Goal: Task Accomplishment & Management: Manage account settings

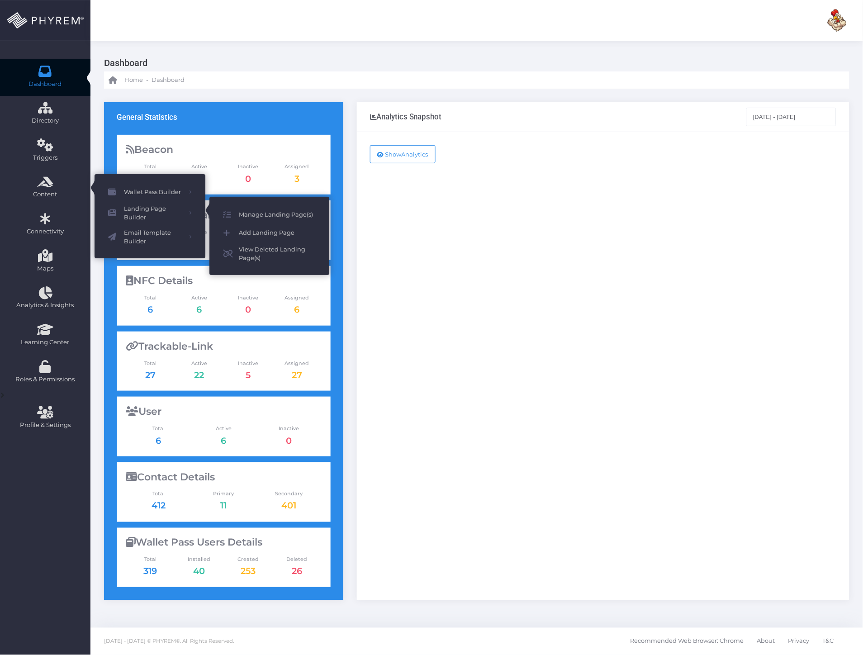
click at [264, 213] on span "Manage Landing Page(s)" at bounding box center [277, 215] width 77 height 12
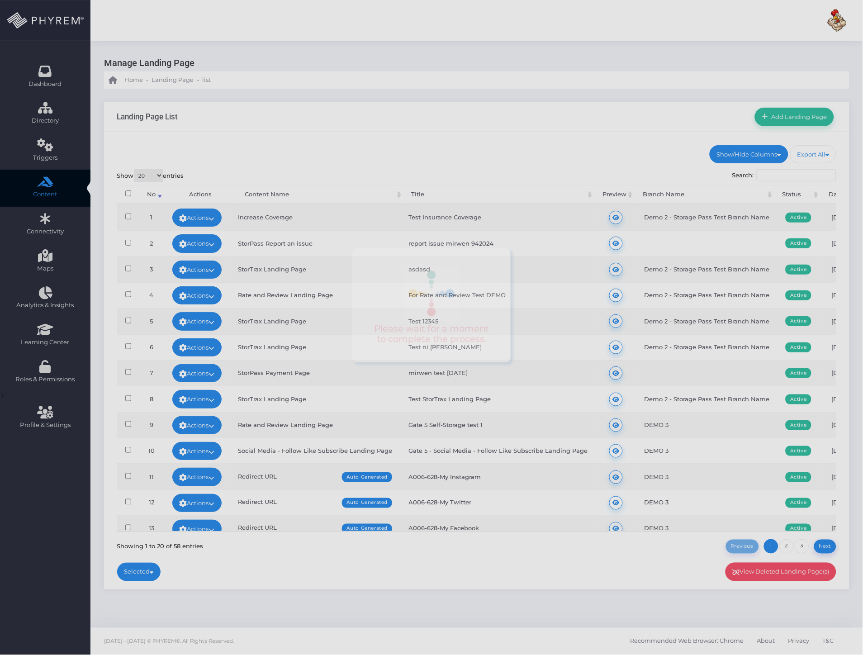
click at [791, 173] on div at bounding box center [431, 327] width 863 height 655
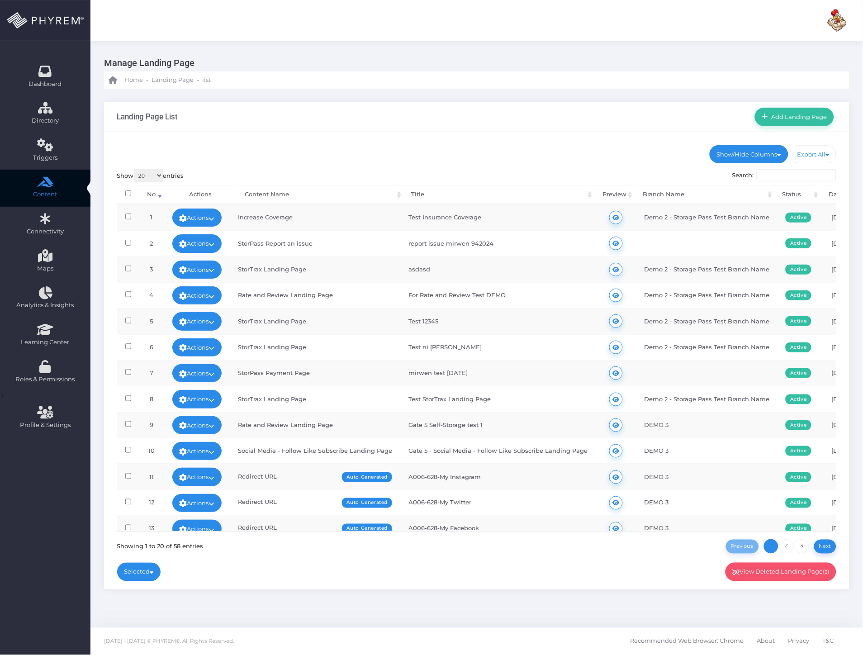
click at [793, 173] on input "Search:" at bounding box center [797, 175] width 80 height 13
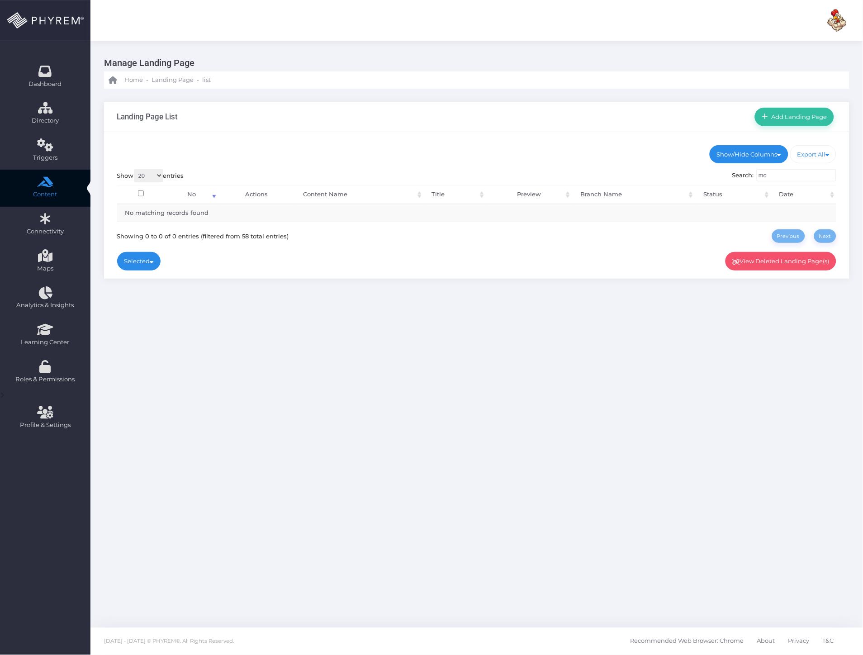
type input "m"
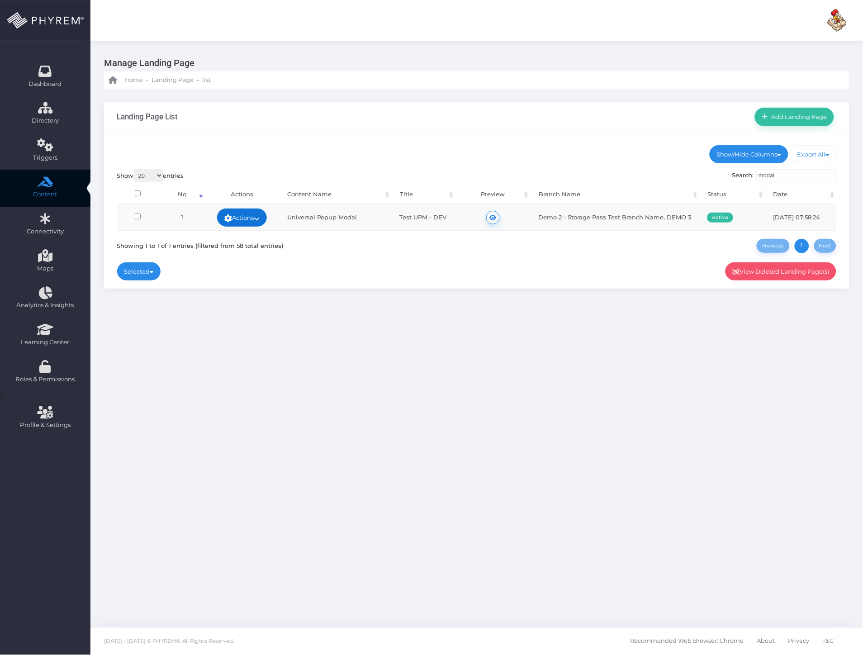
type input "modal"
click at [238, 216] on link "Actions" at bounding box center [242, 218] width 50 height 18
click at [243, 218] on link "Edit" at bounding box center [241, 217] width 59 height 17
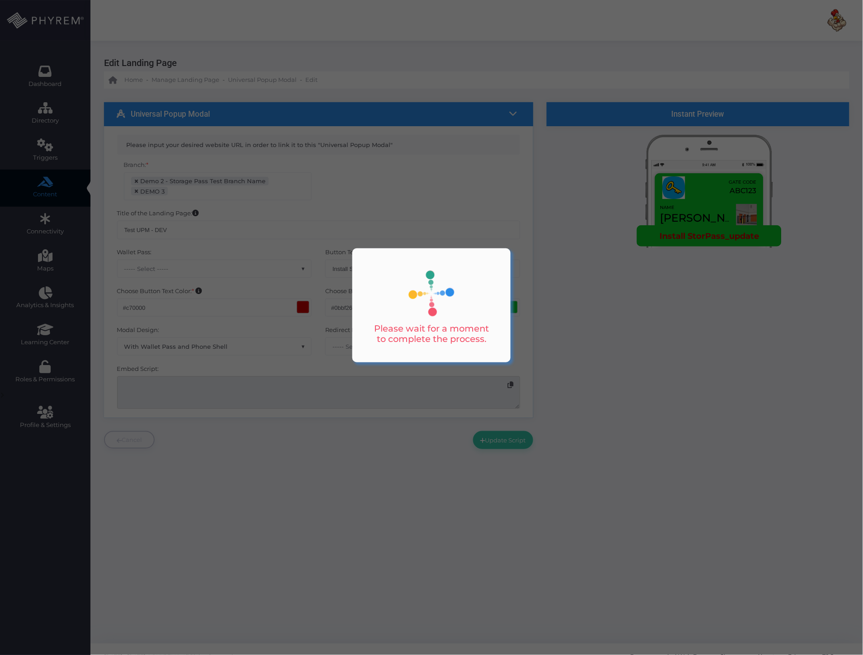
type textarea "<script src="[URL][DOMAIN_NAME]" data-image="[URL][DOMAIN_NAME]" data-id="2673"…"
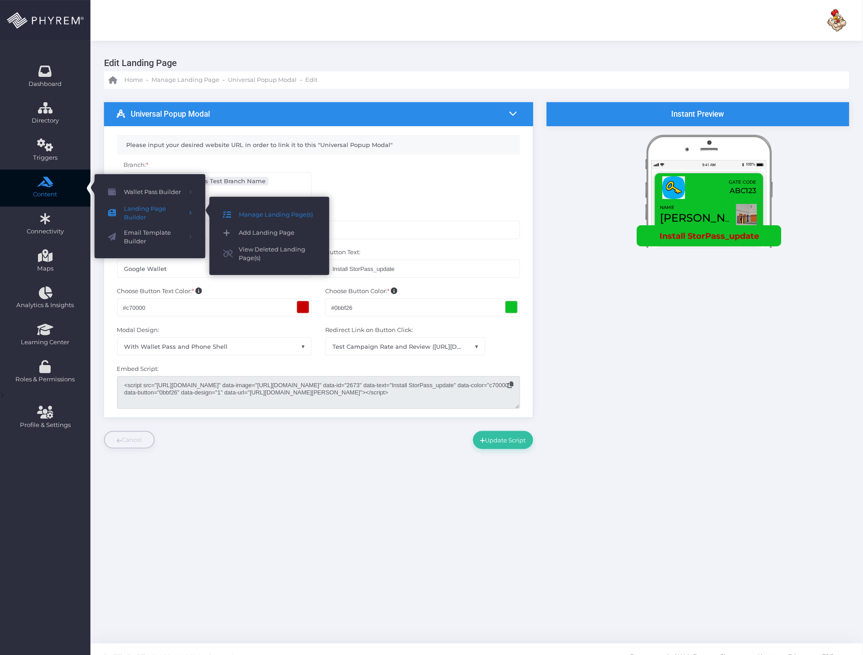
click at [256, 236] on span "Add Landing Page" at bounding box center [277, 233] width 77 height 12
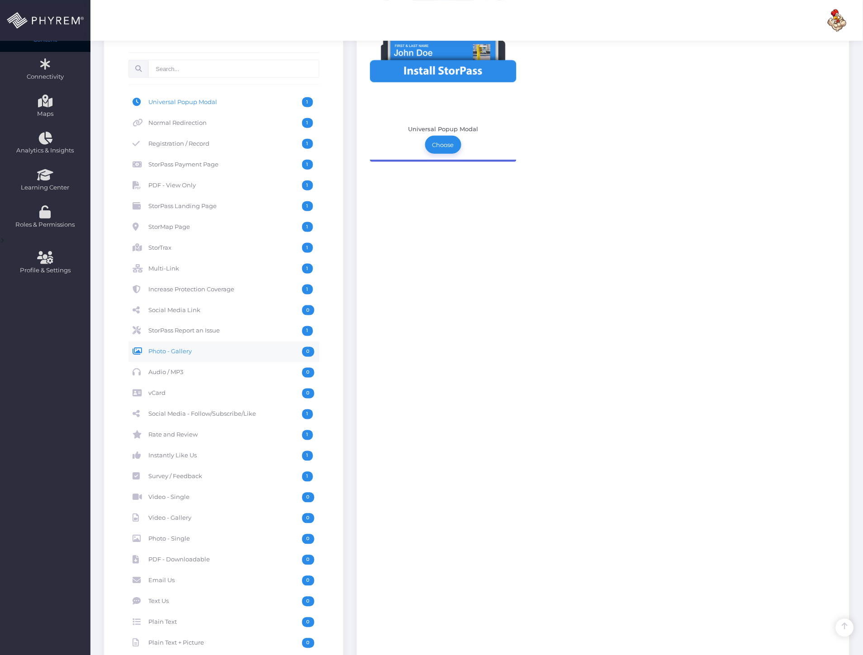
scroll to position [151, 0]
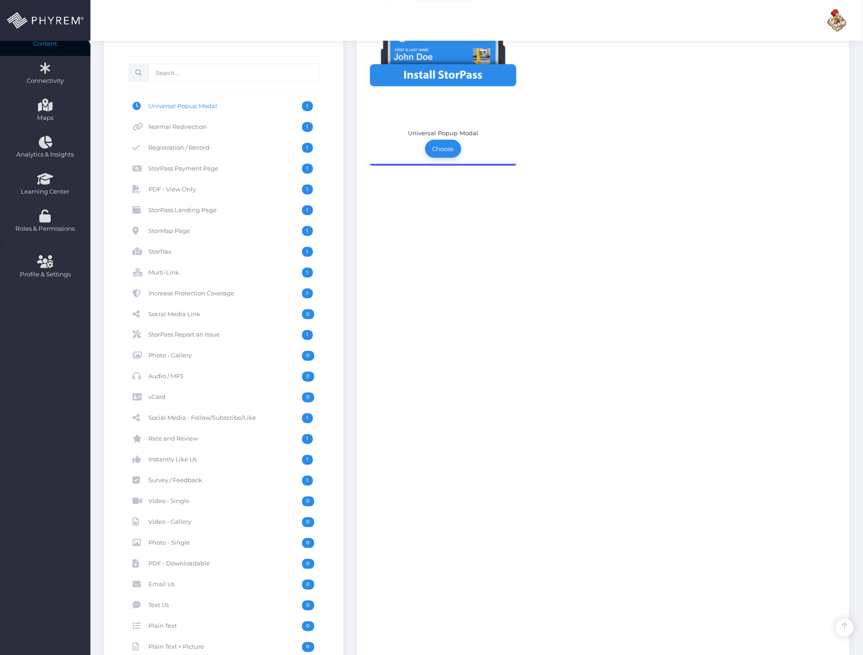
drag, startPoint x: 446, startPoint y: 287, endPoint x: 429, endPoint y: 279, distance: 18.6
click at [446, 287] on div "Juneteenth Coming Soon...." at bounding box center [603, 367] width 493 height 831
click at [193, 173] on span "StorPass Payment Page" at bounding box center [225, 169] width 153 height 10
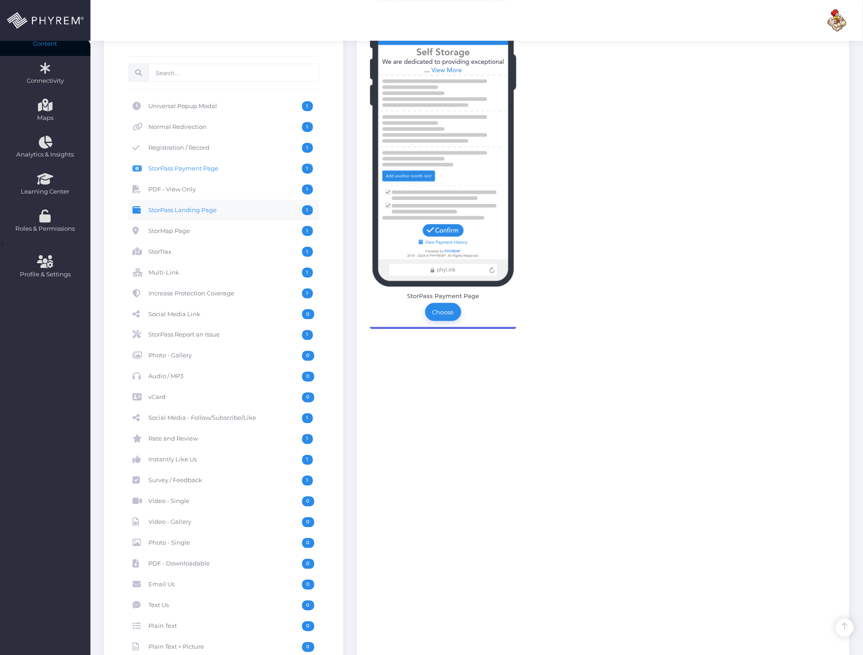
click at [202, 208] on span "StorPass Landing Page" at bounding box center [225, 210] width 153 height 10
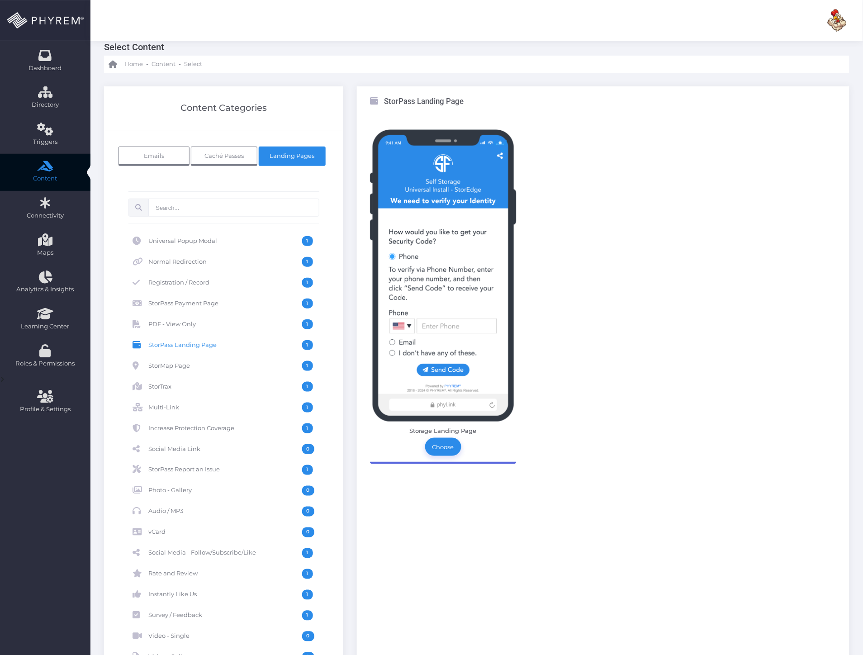
scroll to position [0, 0]
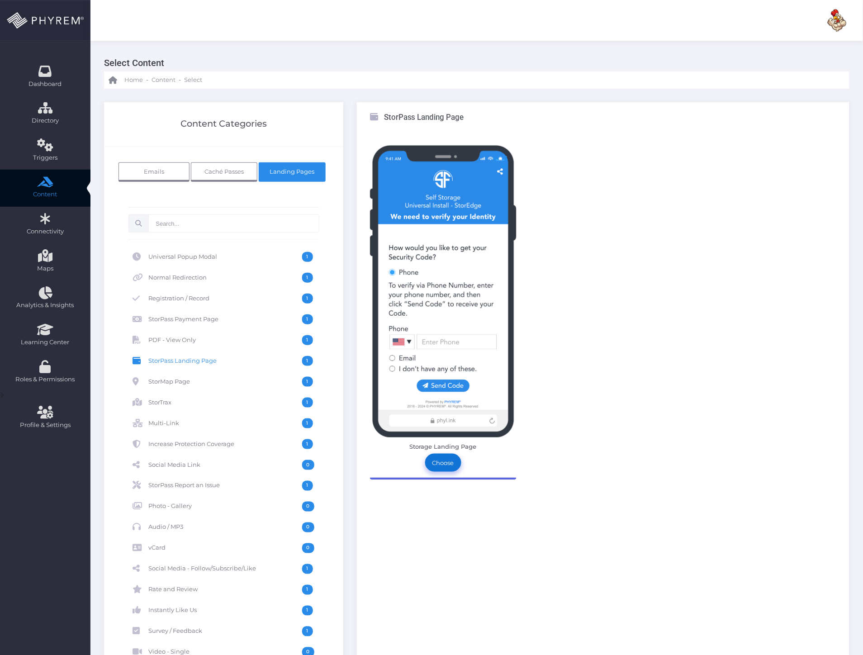
click at [447, 464] on link "Choose" at bounding box center [443, 463] width 36 height 18
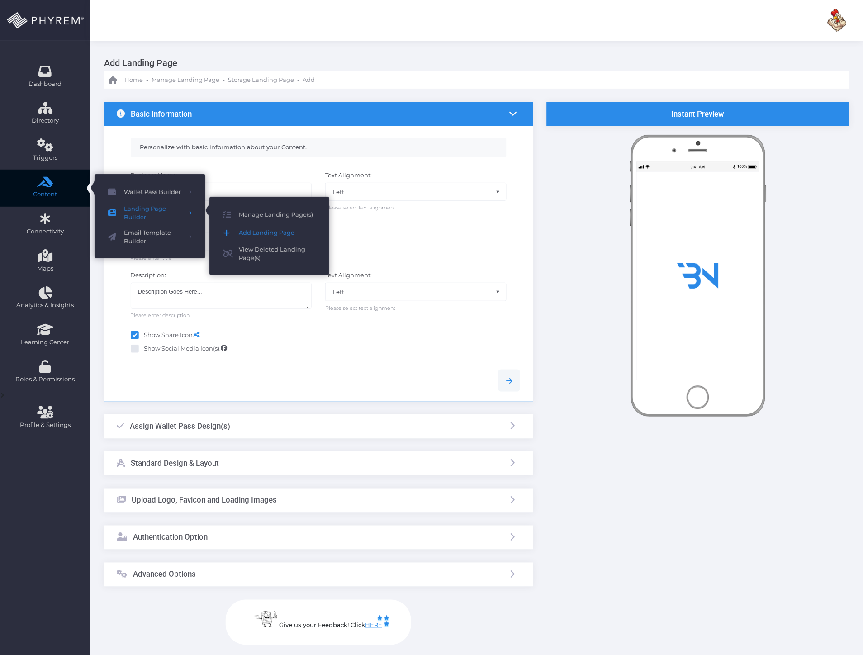
click at [260, 234] on span "Add Landing Page" at bounding box center [277, 233] width 77 height 12
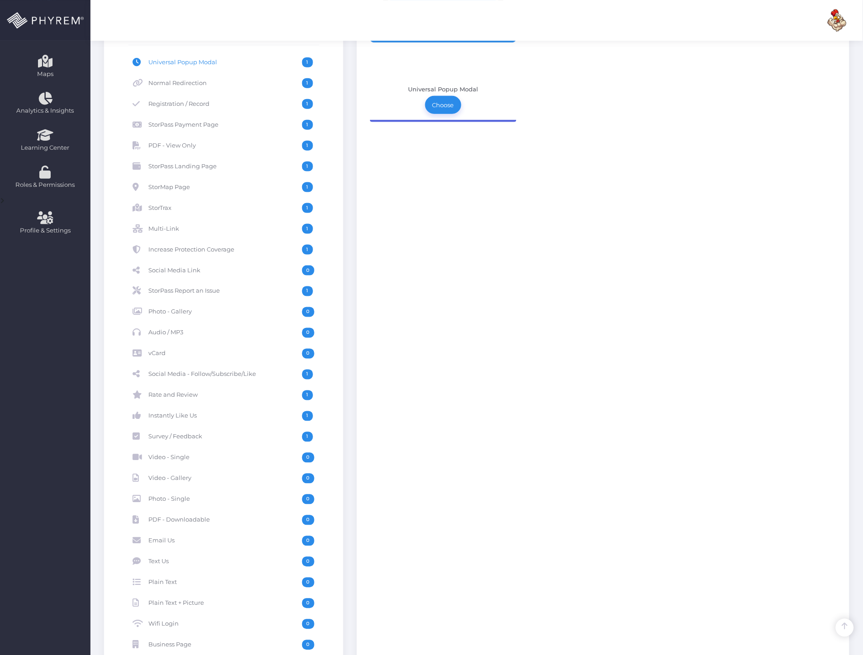
scroll to position [201, 0]
